Goal: Task Accomplishment & Management: Use online tool/utility

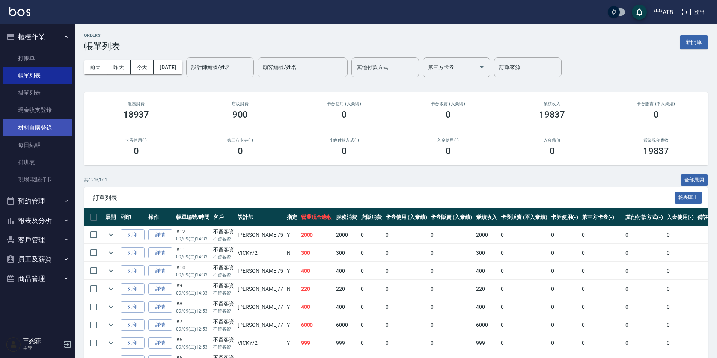
scroll to position [155, 0]
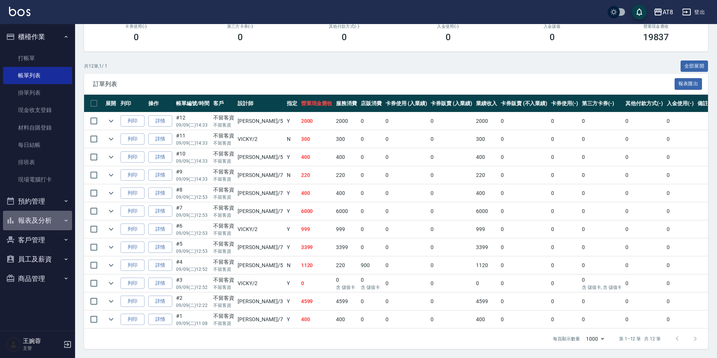
click at [50, 219] on button "報表及分析" at bounding box center [37, 220] width 69 height 20
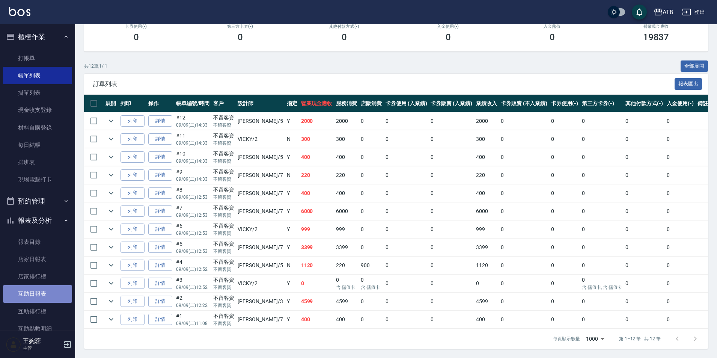
click at [43, 295] on link "互助日報表" at bounding box center [37, 293] width 69 height 17
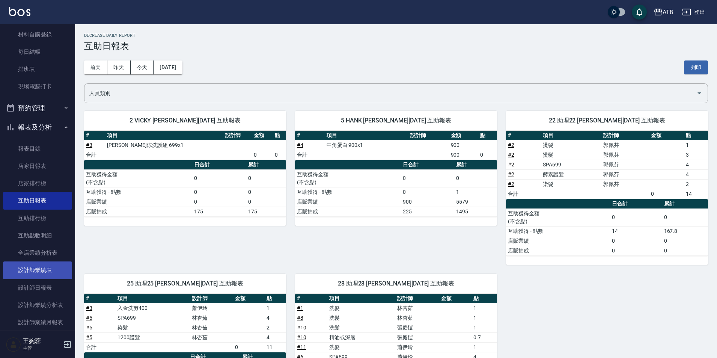
scroll to position [94, 0]
click at [52, 285] on link "設計師日報表" at bounding box center [37, 286] width 69 height 17
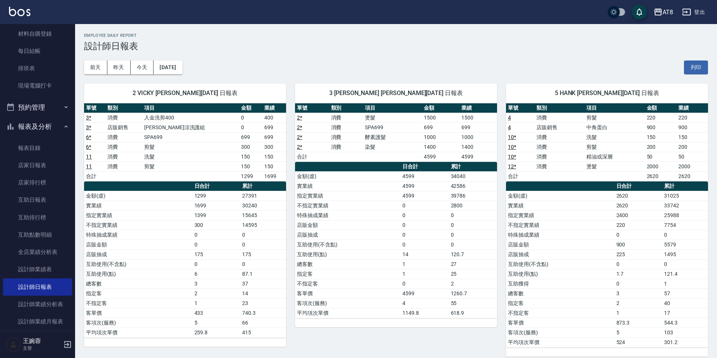
click at [24, 9] on img at bounding box center [19, 11] width 21 height 9
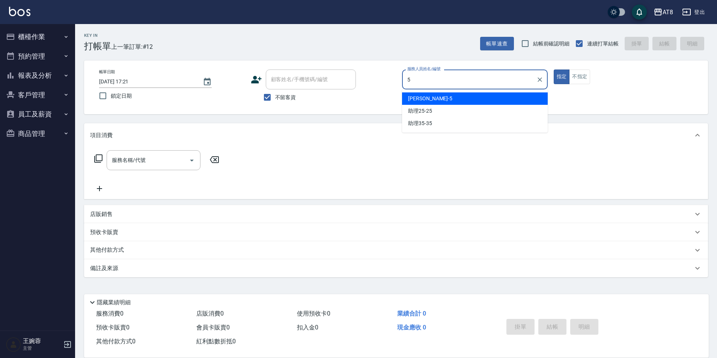
type input "HANK-5"
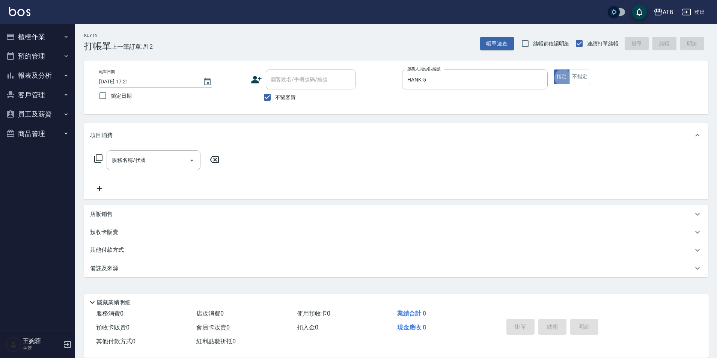
type button "true"
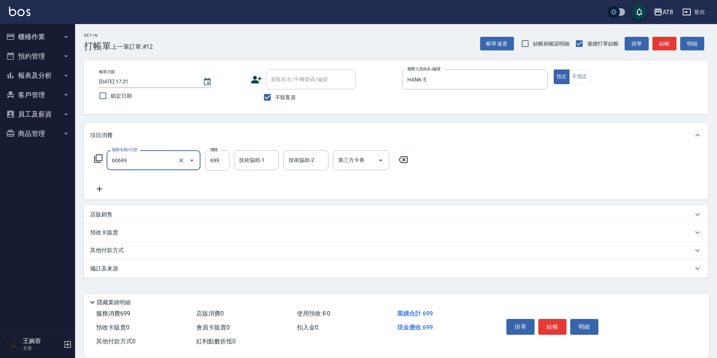
type input "入金SPA699(60699)"
type input "助理25-25"
click at [379, 159] on icon "Open" at bounding box center [380, 160] width 9 height 9
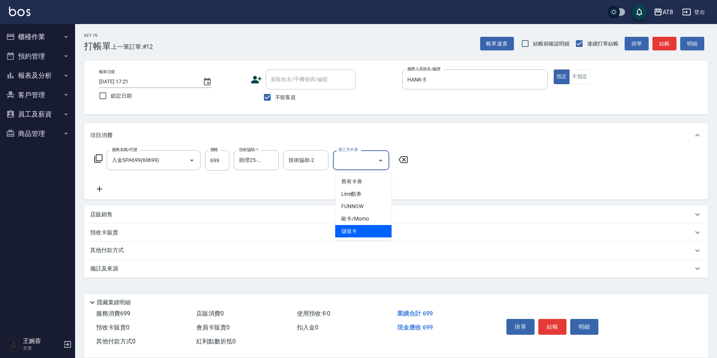
click at [374, 228] on span "儲值卡" at bounding box center [363, 231] width 56 height 12
type input "儲值卡"
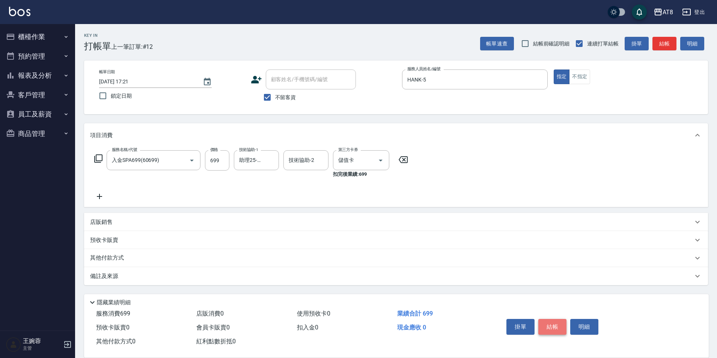
click at [559, 320] on button "結帳" at bounding box center [552, 327] width 28 height 16
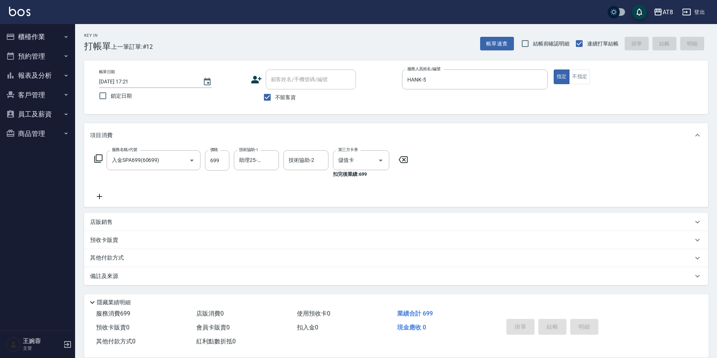
type input "[DATE] 17:23"
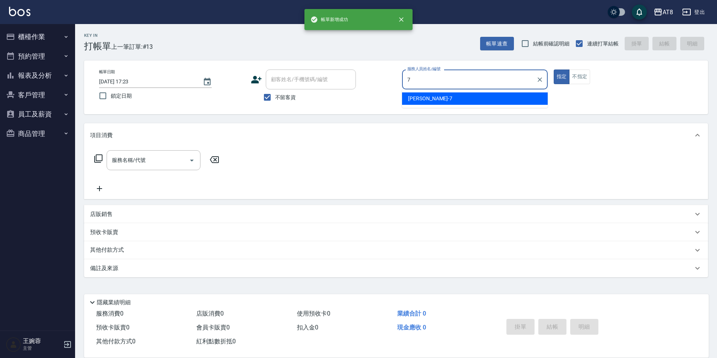
type input "[PERSON_NAME]-7"
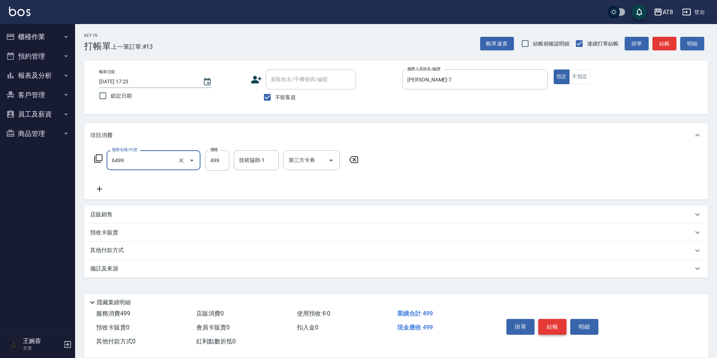
type input "SPA499(6499)"
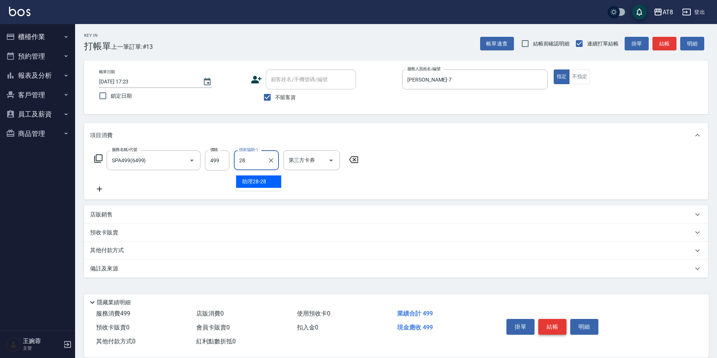
type input "助理28-28"
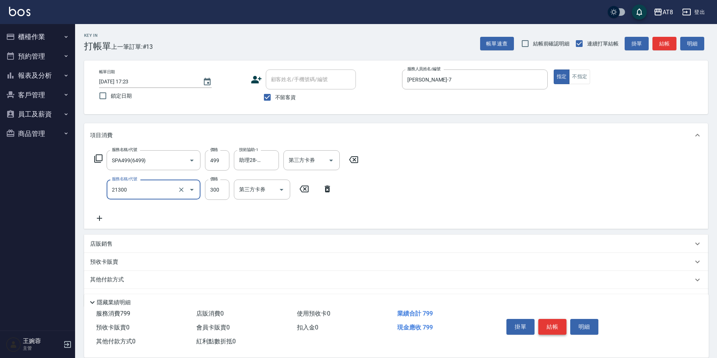
type input "剪髮(21300)"
click at [559, 320] on button "結帳" at bounding box center [552, 327] width 28 height 16
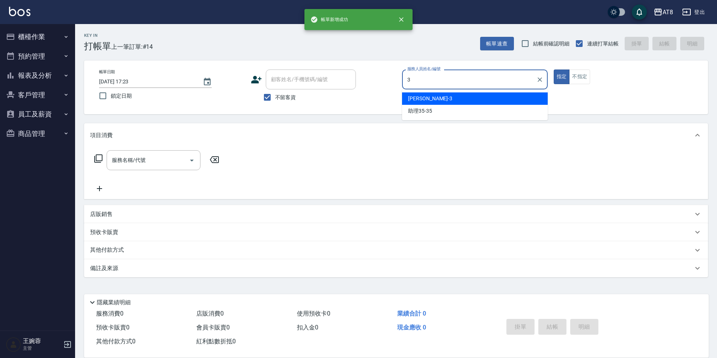
type input "[PERSON_NAME]-3"
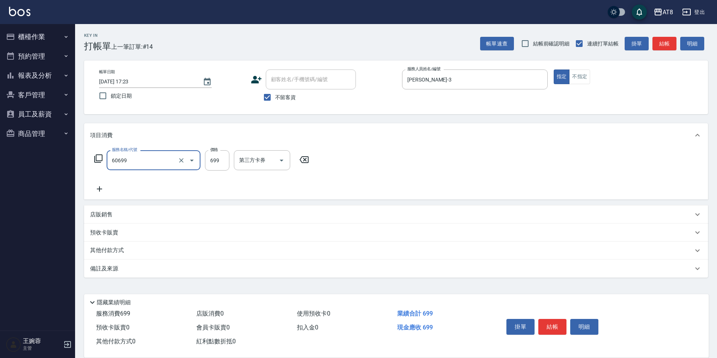
type input "入金SPA699(60699)"
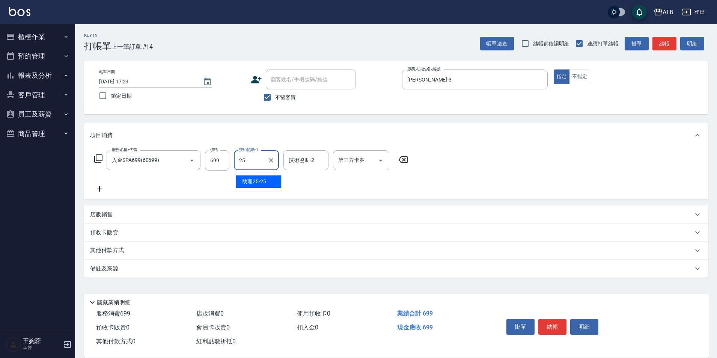
type input "助理25-25"
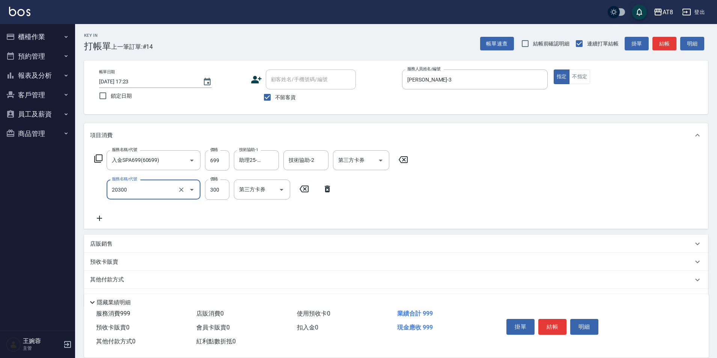
type input "入金剪髮300(20300)"
type input "350"
click at [280, 194] on icon "Open" at bounding box center [281, 189] width 9 height 9
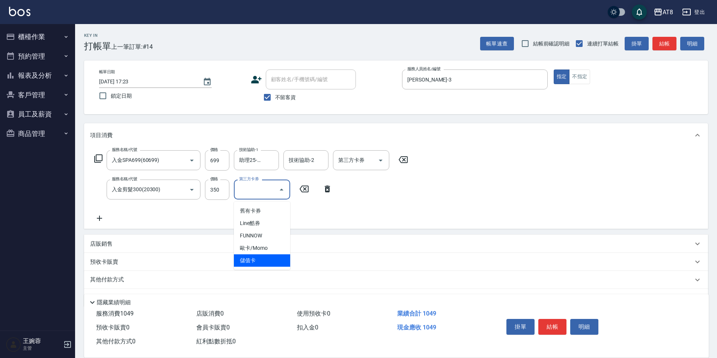
click at [246, 261] on span "儲值卡" at bounding box center [262, 260] width 56 height 12
type input "儲值卡"
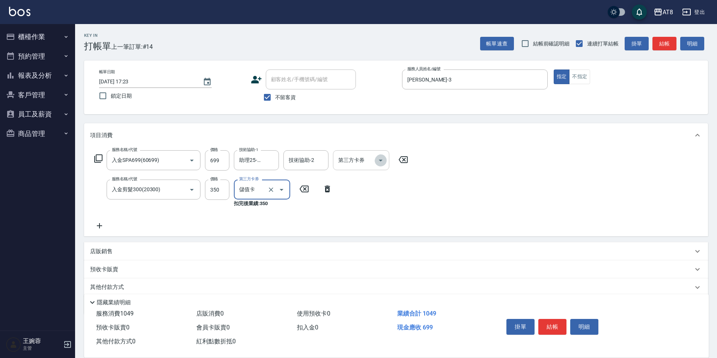
click at [385, 156] on icon "Open" at bounding box center [380, 160] width 9 height 9
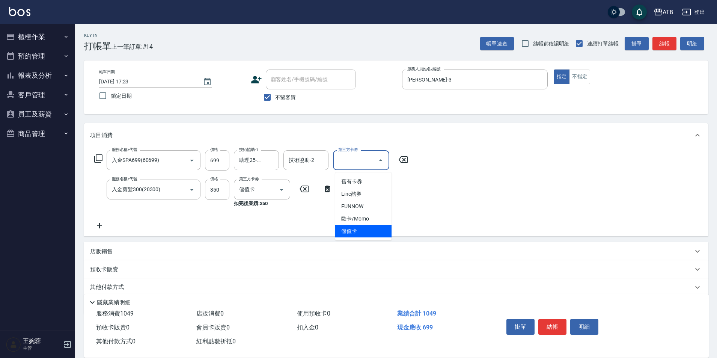
click at [390, 233] on span "儲值卡" at bounding box center [363, 231] width 56 height 12
type input "儲值卡"
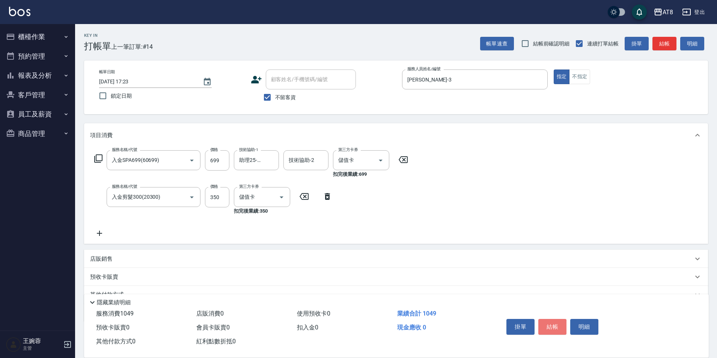
click at [562, 319] on button "結帳" at bounding box center [552, 327] width 28 height 16
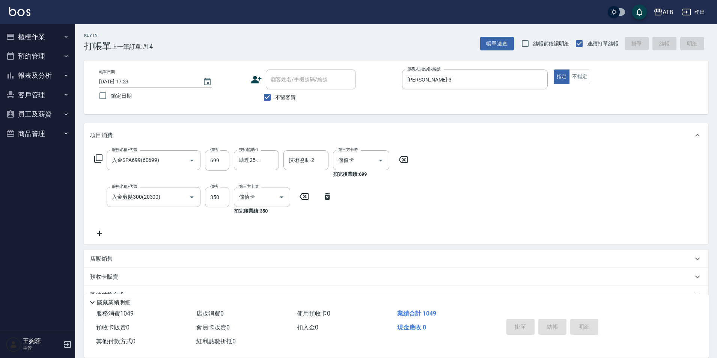
type input "[DATE] 18:00"
